Goal: Navigation & Orientation: Find specific page/section

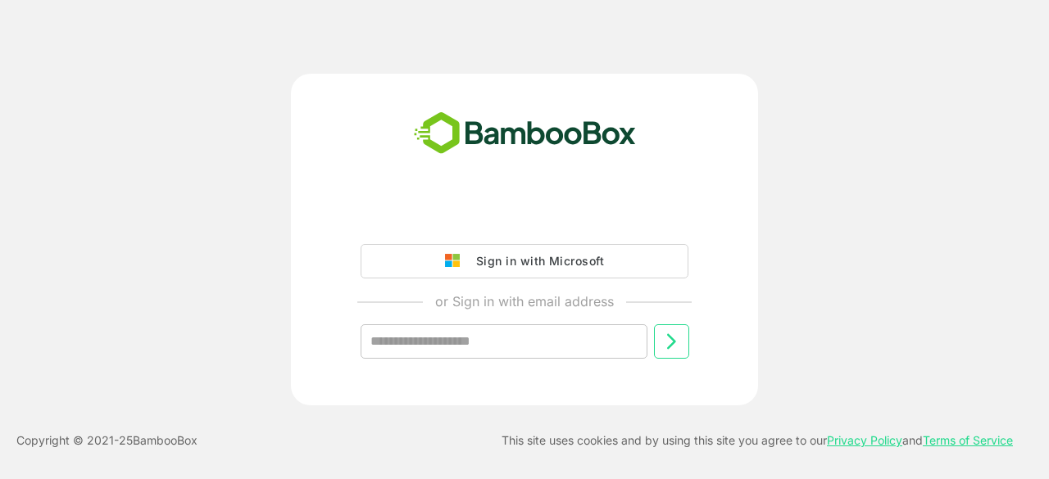
click at [487, 334] on input "text" at bounding box center [504, 342] width 287 height 34
click at [479, 355] on input "text" at bounding box center [504, 342] width 287 height 34
click at [439, 346] on input "text" at bounding box center [504, 342] width 287 height 34
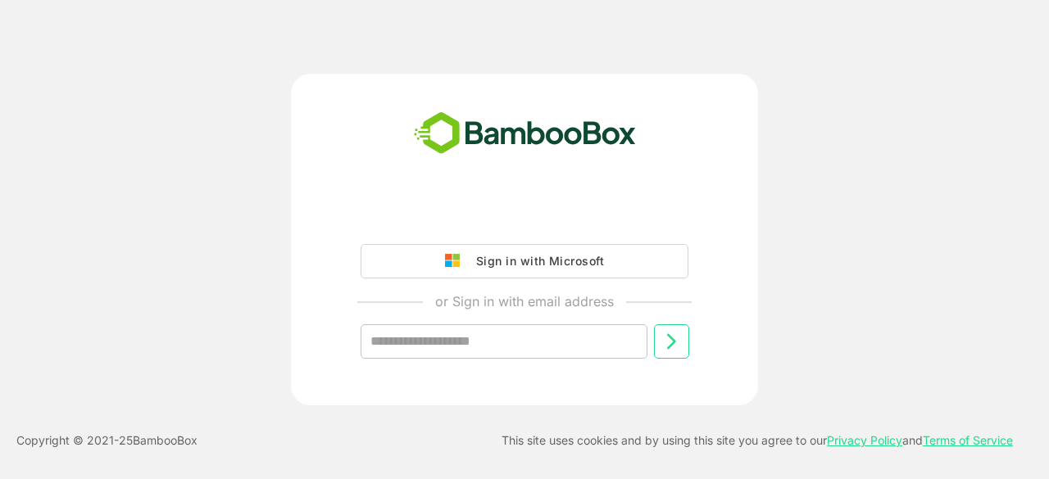
click at [439, 346] on input "text" at bounding box center [504, 342] width 287 height 34
click at [451, 340] on input "text" at bounding box center [504, 342] width 287 height 34
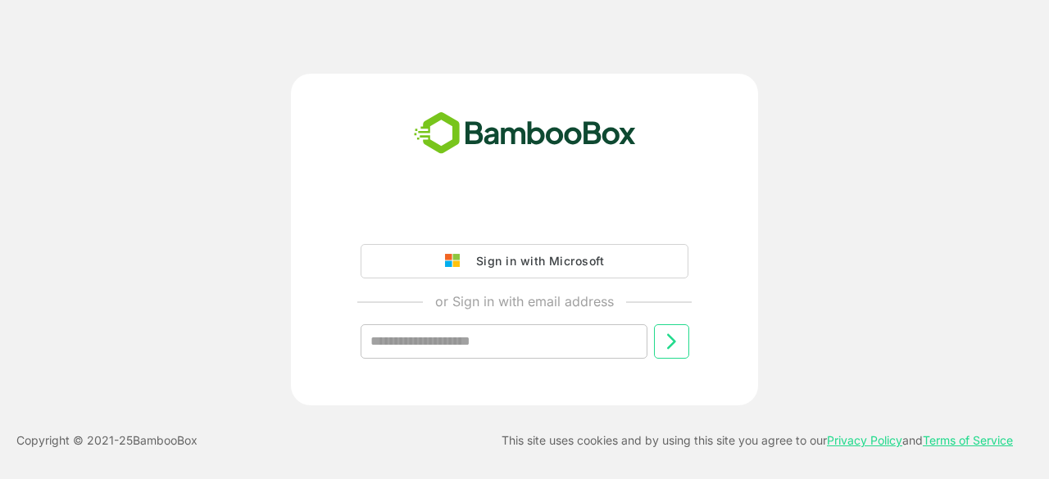
click at [451, 340] on input "text" at bounding box center [504, 342] width 287 height 34
drag, startPoint x: 451, startPoint y: 340, endPoint x: 329, endPoint y: -56, distance: 414.2
click at [329, 0] on html "Loading.. __ Logout Last login: [DATE] 18:20 IST T Thowfeeq [EMAIL_ADDRESS][DOM…" at bounding box center [524, 239] width 1049 height 479
